Goal: Task Accomplishment & Management: Use online tool/utility

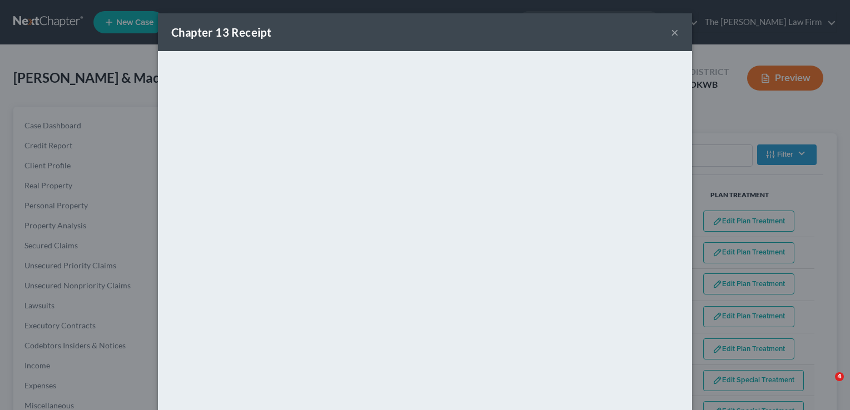
select select "59"
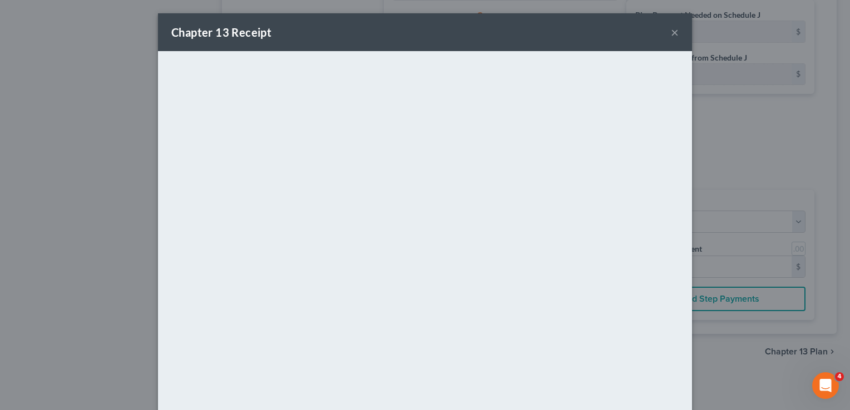
click at [671, 32] on button "×" at bounding box center [675, 32] width 8 height 13
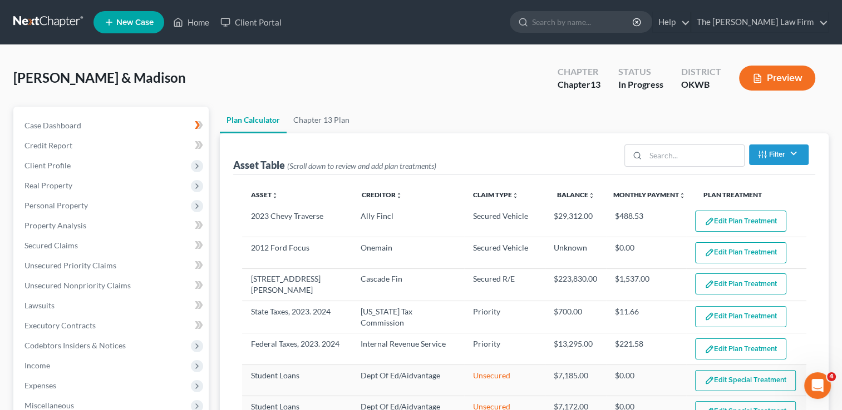
click at [51, 19] on link at bounding box center [48, 22] width 71 height 20
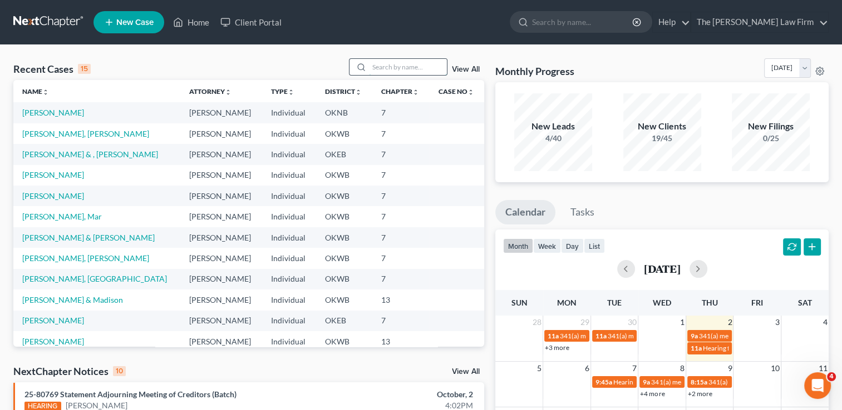
click at [393, 65] on input "search" at bounding box center [408, 67] width 78 height 16
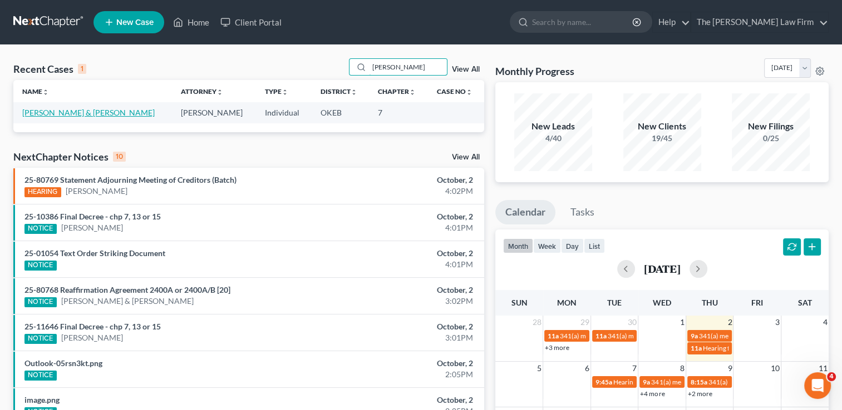
type input "[PERSON_NAME]"
click at [50, 111] on link "[PERSON_NAME] & [PERSON_NAME]" at bounding box center [88, 112] width 132 height 9
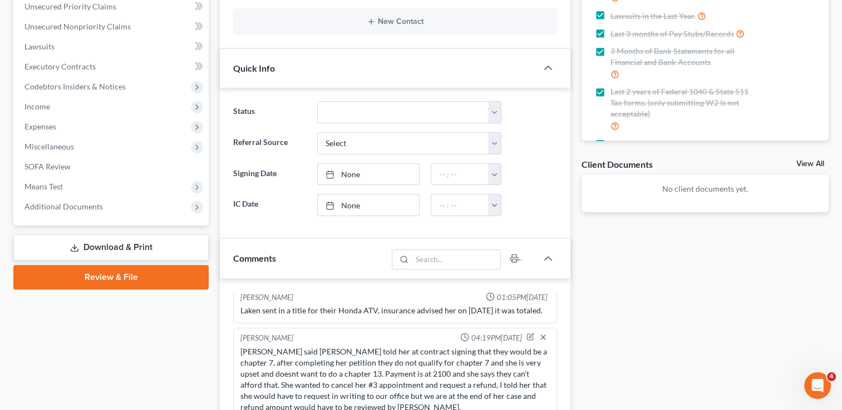
scroll to position [278, 0]
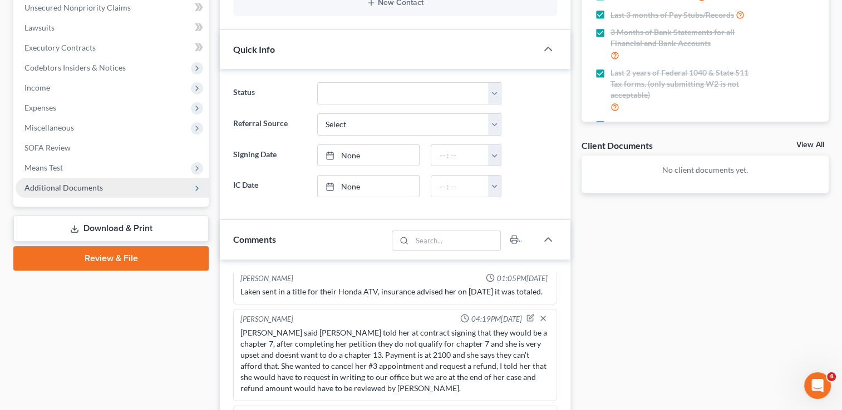
click at [76, 184] on span "Additional Documents" at bounding box center [63, 187] width 78 height 9
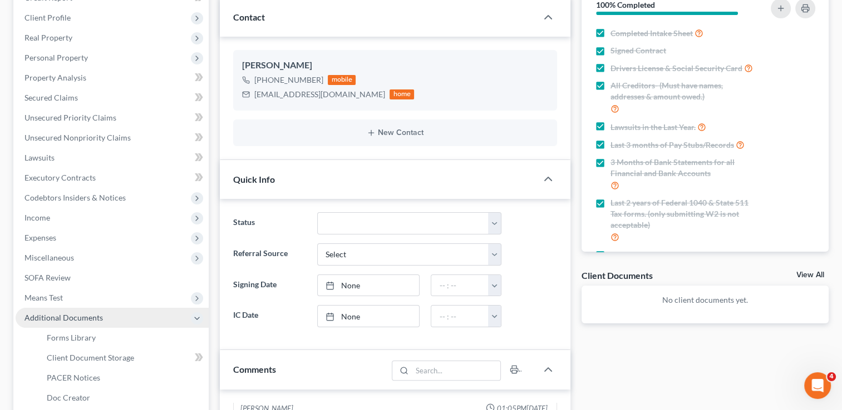
scroll to position [167, 0]
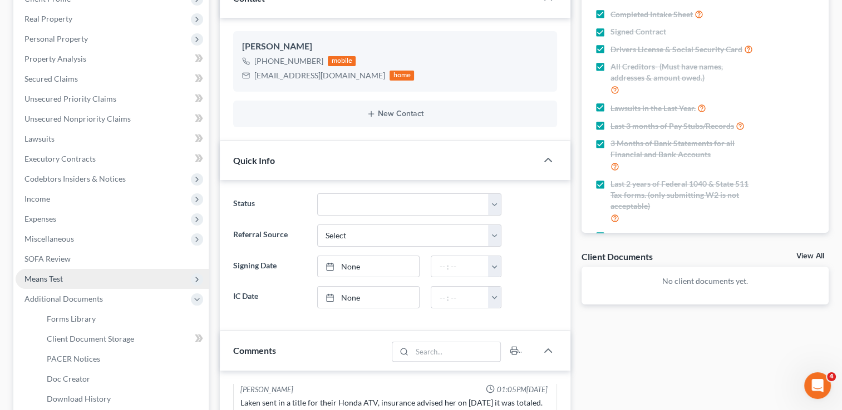
click at [68, 275] on span "Means Test" at bounding box center [112, 279] width 193 height 20
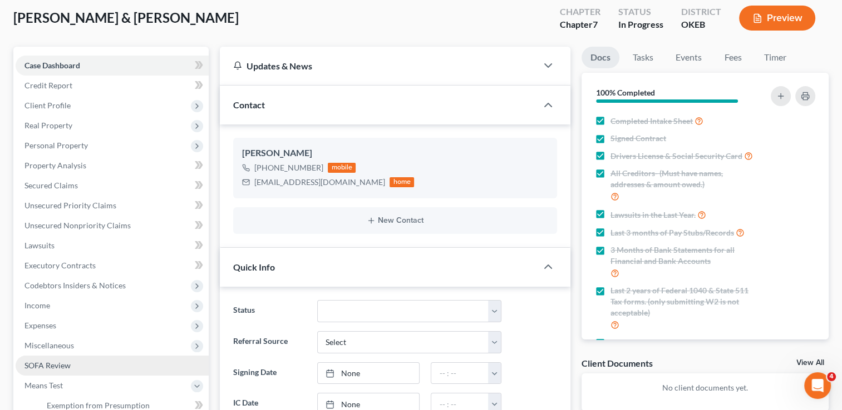
scroll to position [222, 0]
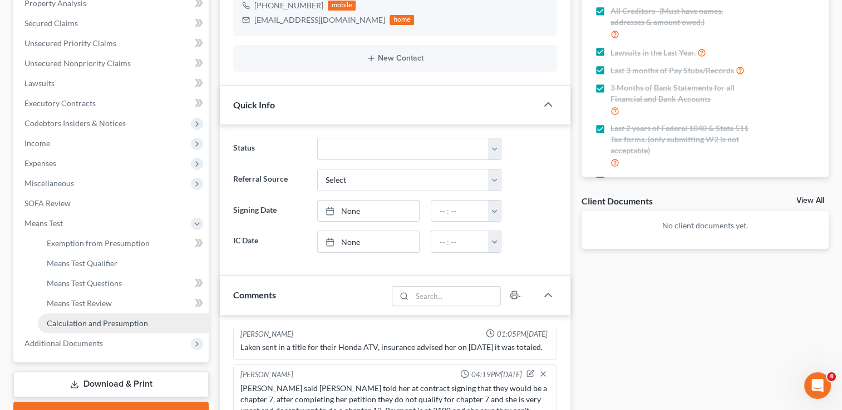
click at [98, 325] on span "Calculation and Presumption" at bounding box center [97, 323] width 101 height 9
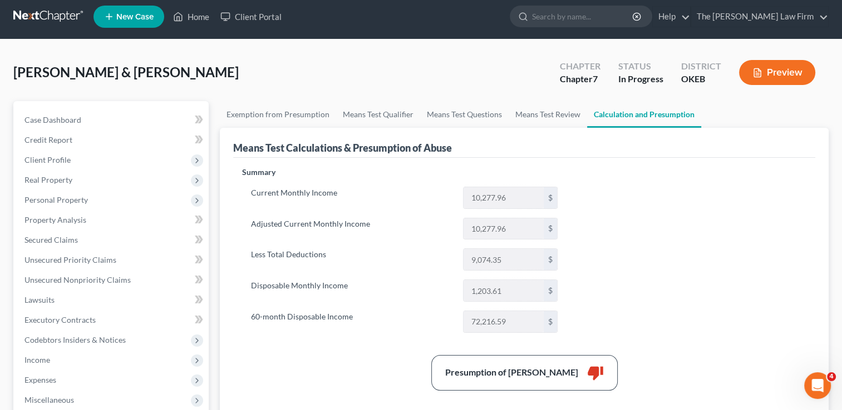
scroll to position [2, 0]
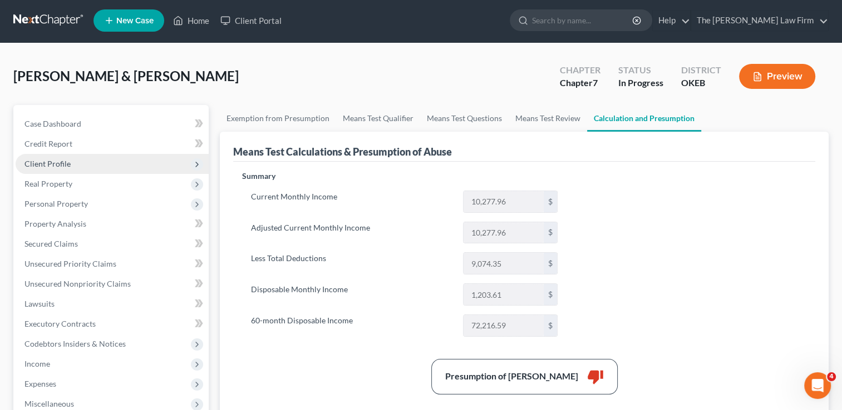
click at [78, 164] on span "Client Profile" at bounding box center [112, 164] width 193 height 20
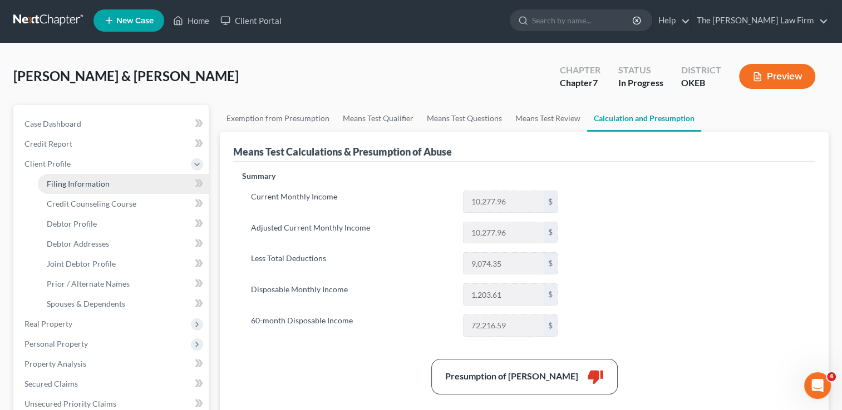
click at [86, 184] on span "Filing Information" at bounding box center [78, 183] width 63 height 9
select select "1"
select select "0"
select select "37"
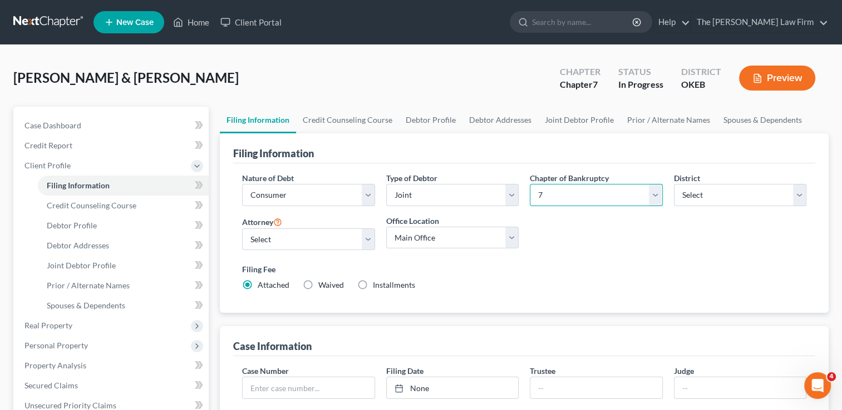
click at [657, 192] on select "Select 7 11 12 13" at bounding box center [596, 195] width 132 height 22
select select "3"
click at [530, 184] on select "Select 7 11 12 13" at bounding box center [596, 195] width 132 height 22
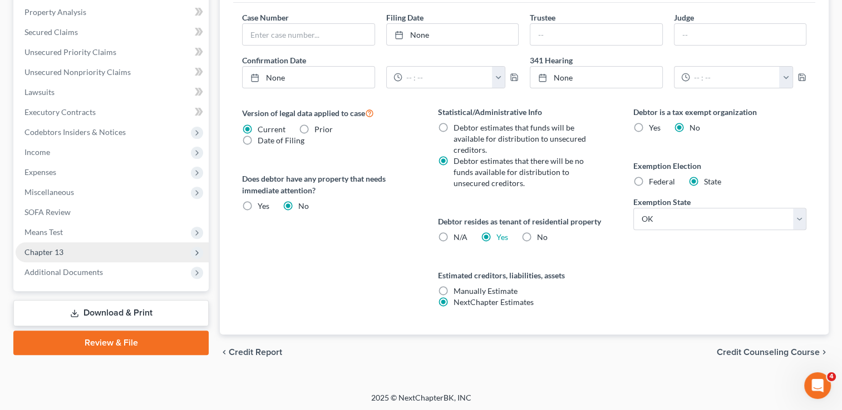
click at [58, 248] on span "Chapter 13" at bounding box center [43, 252] width 39 height 9
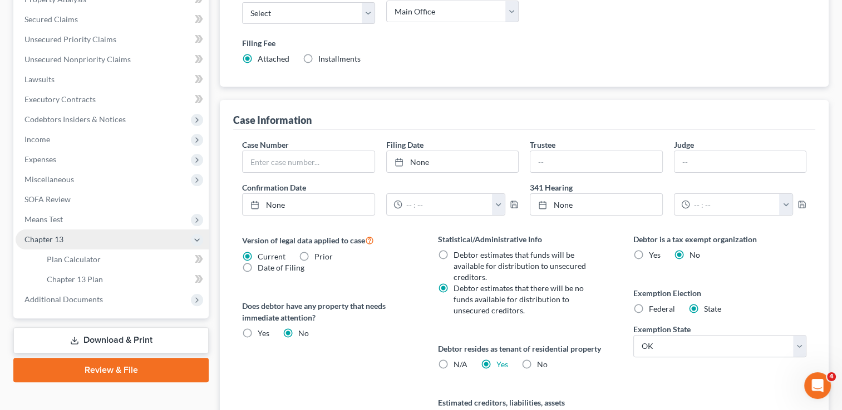
scroll to position [214, 0]
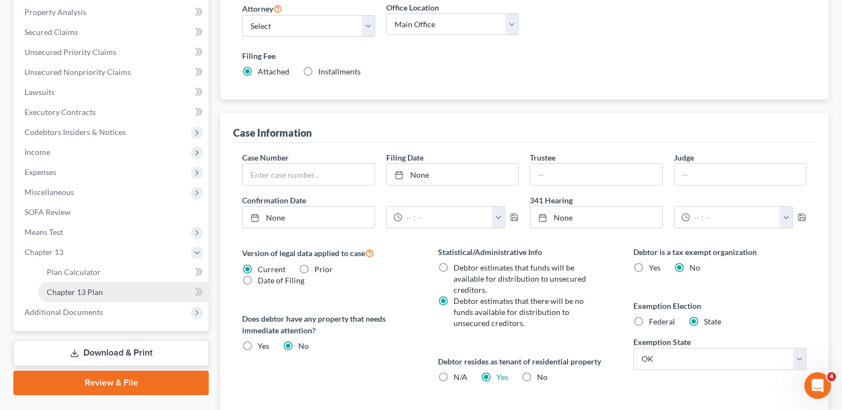
click at [78, 290] on span "Chapter 13 Plan" at bounding box center [75, 292] width 56 height 9
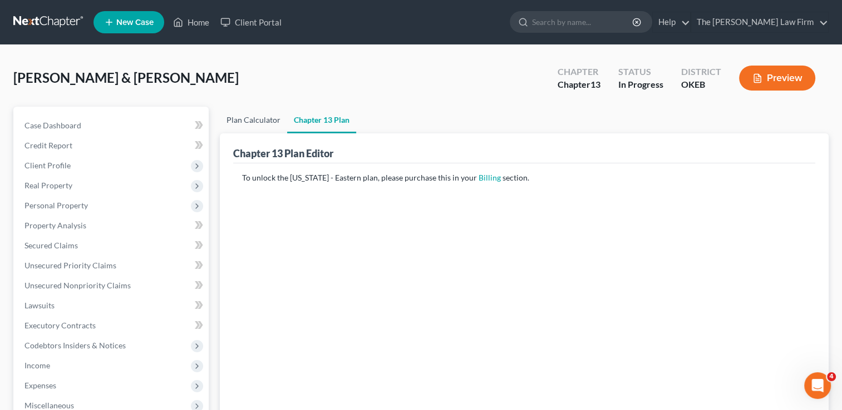
click at [255, 120] on link "Plan Calculator" at bounding box center [253, 120] width 67 height 27
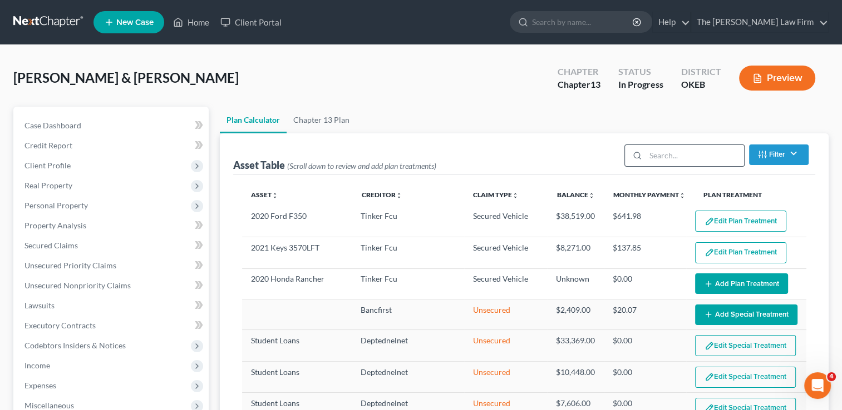
select select "59"
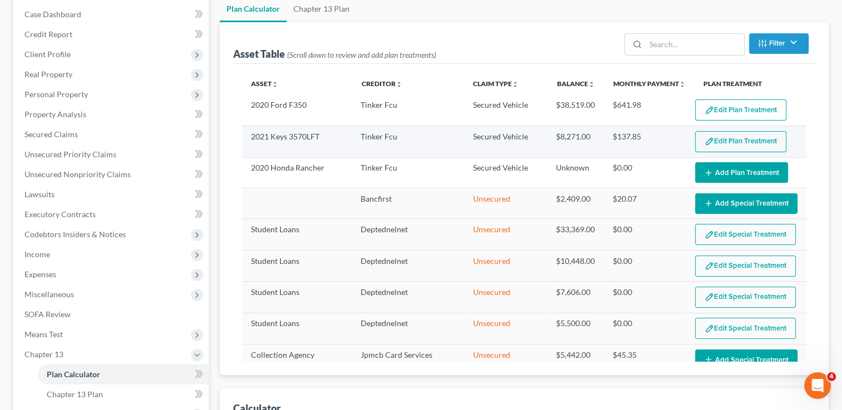
click at [729, 139] on button "Edit Plan Treatment" at bounding box center [740, 141] width 91 height 21
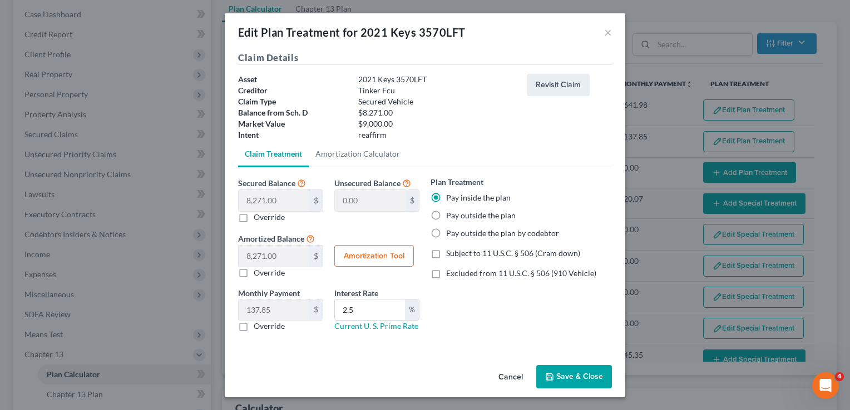
click at [446, 215] on label "Pay outside the plan" at bounding box center [481, 215] width 70 height 11
click at [451, 215] on input "Pay outside the plan" at bounding box center [454, 213] width 7 height 7
radio input "true"
click at [565, 377] on button "Save & Close" at bounding box center [574, 376] width 76 height 23
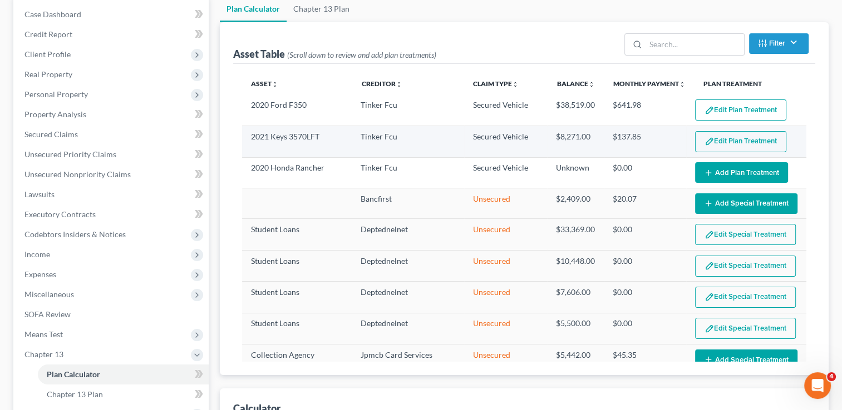
select select "59"
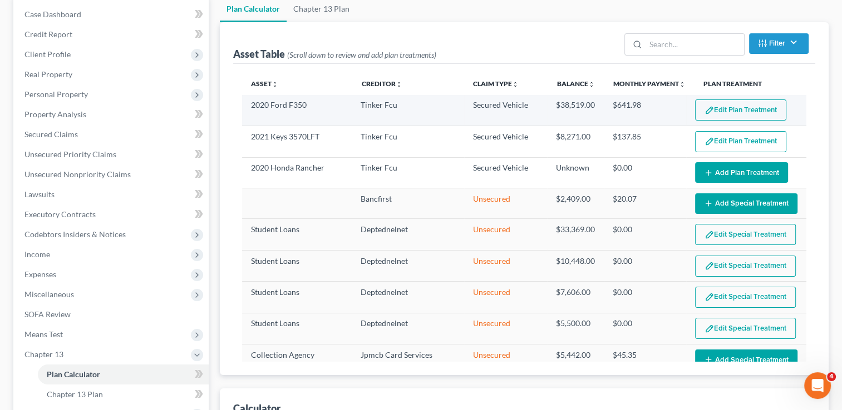
click at [716, 108] on button "Edit Plan Treatment" at bounding box center [740, 110] width 91 height 21
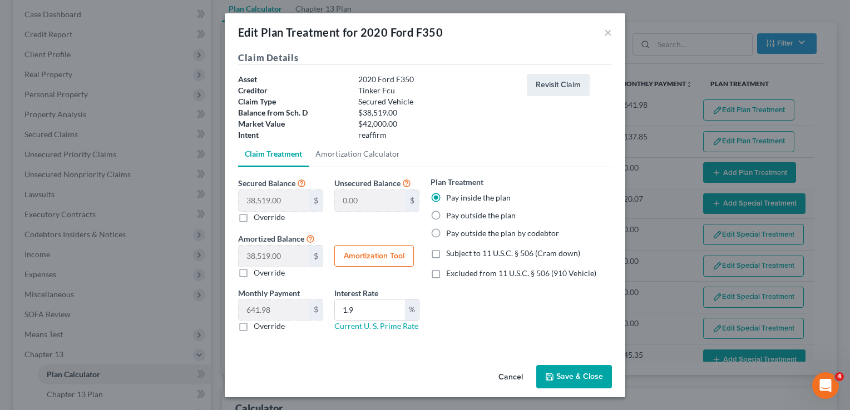
click at [446, 212] on label "Pay outside the plan" at bounding box center [481, 215] width 70 height 11
click at [451, 212] on input "Pay outside the plan" at bounding box center [454, 213] width 7 height 7
radio input "true"
click at [561, 370] on button "Save & Close" at bounding box center [574, 376] width 76 height 23
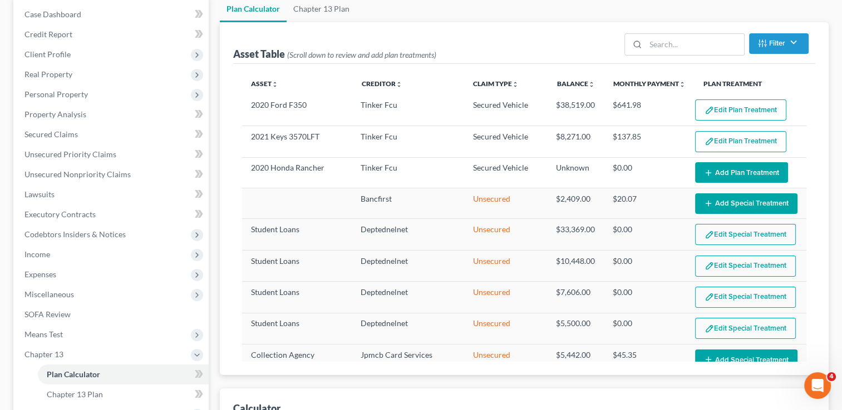
select select "59"
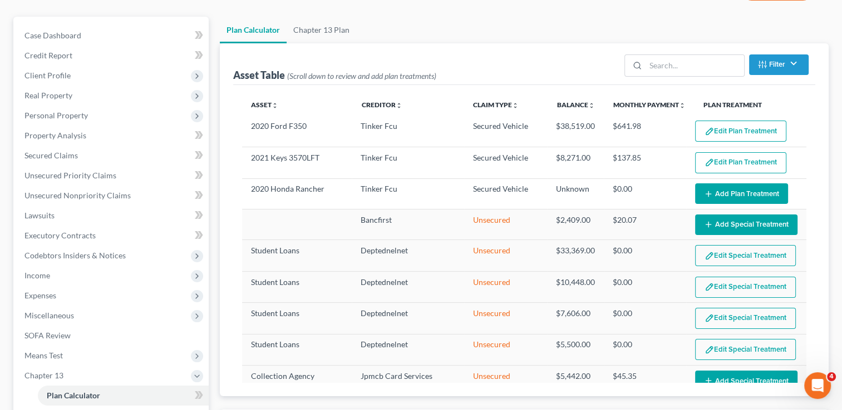
scroll to position [58, 0]
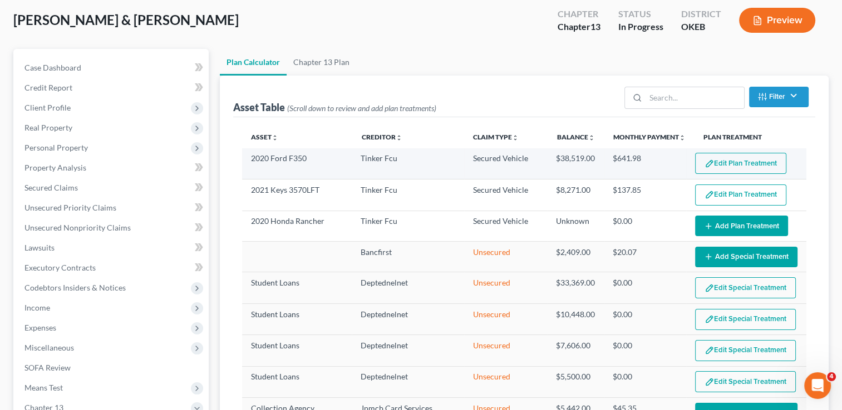
click at [737, 160] on button "Edit Plan Treatment" at bounding box center [740, 163] width 91 height 21
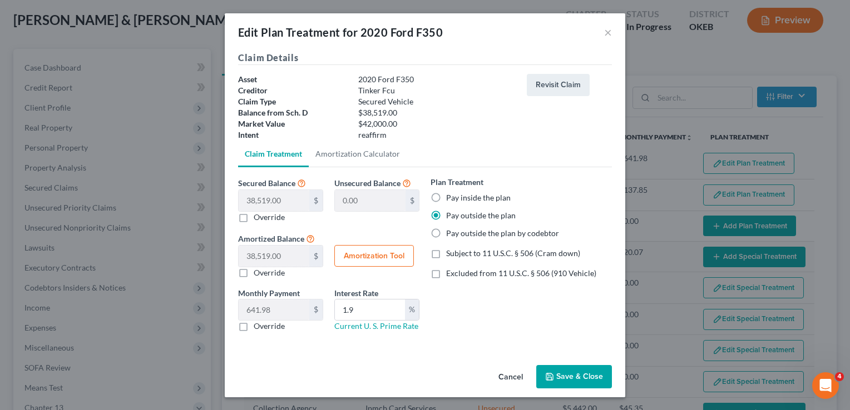
click at [446, 197] on label "Pay inside the plan" at bounding box center [478, 197] width 65 height 11
click at [451, 197] on input "Pay inside the plan" at bounding box center [454, 195] width 7 height 7
radio input "true"
click at [573, 373] on button "Save & Close" at bounding box center [574, 376] width 76 height 23
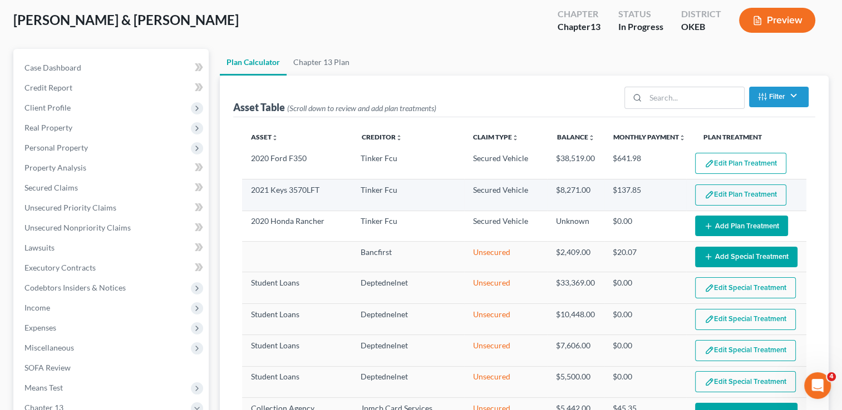
select select "59"
click at [729, 191] on button "Edit Plan Treatment" at bounding box center [740, 195] width 91 height 21
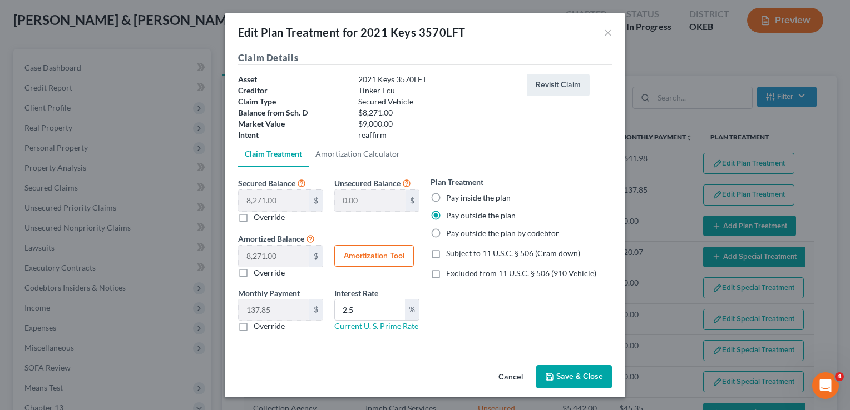
click at [446, 194] on label "Pay inside the plan" at bounding box center [478, 197] width 65 height 11
click at [451, 194] on input "Pay inside the plan" at bounding box center [454, 195] width 7 height 7
radio input "true"
click at [566, 379] on button "Save & Close" at bounding box center [574, 376] width 76 height 23
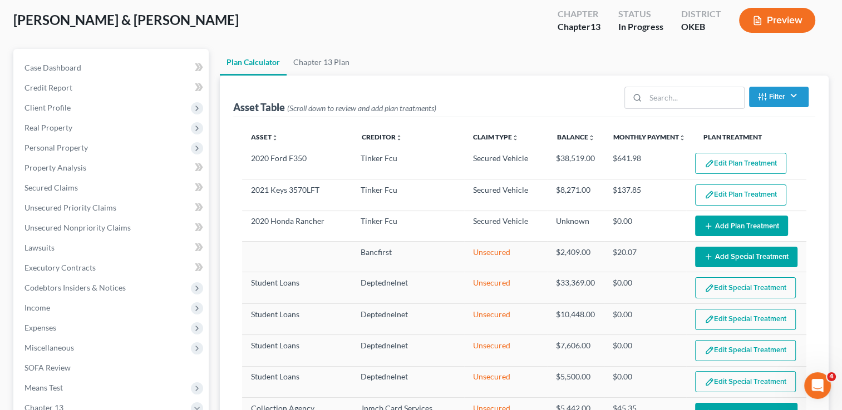
select select "59"
